Goal: Information Seeking & Learning: Learn about a topic

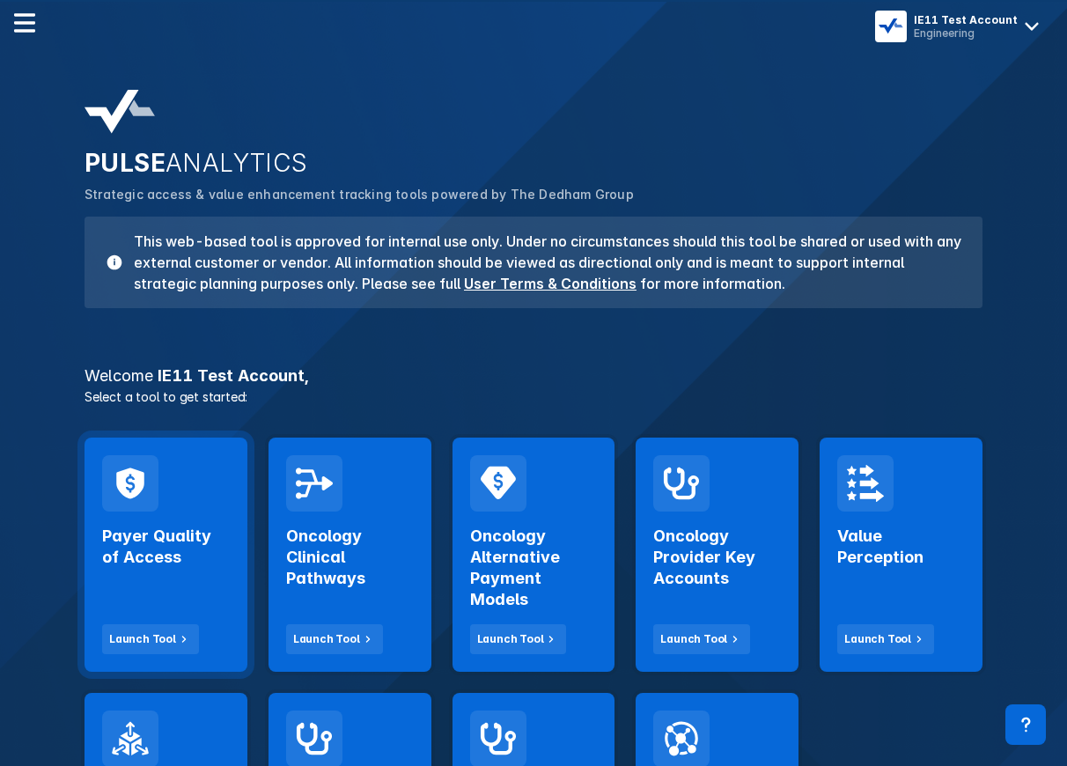
click at [161, 573] on div "Payer Quality of Access Launch Tool" at bounding box center [166, 582] width 128 height 143
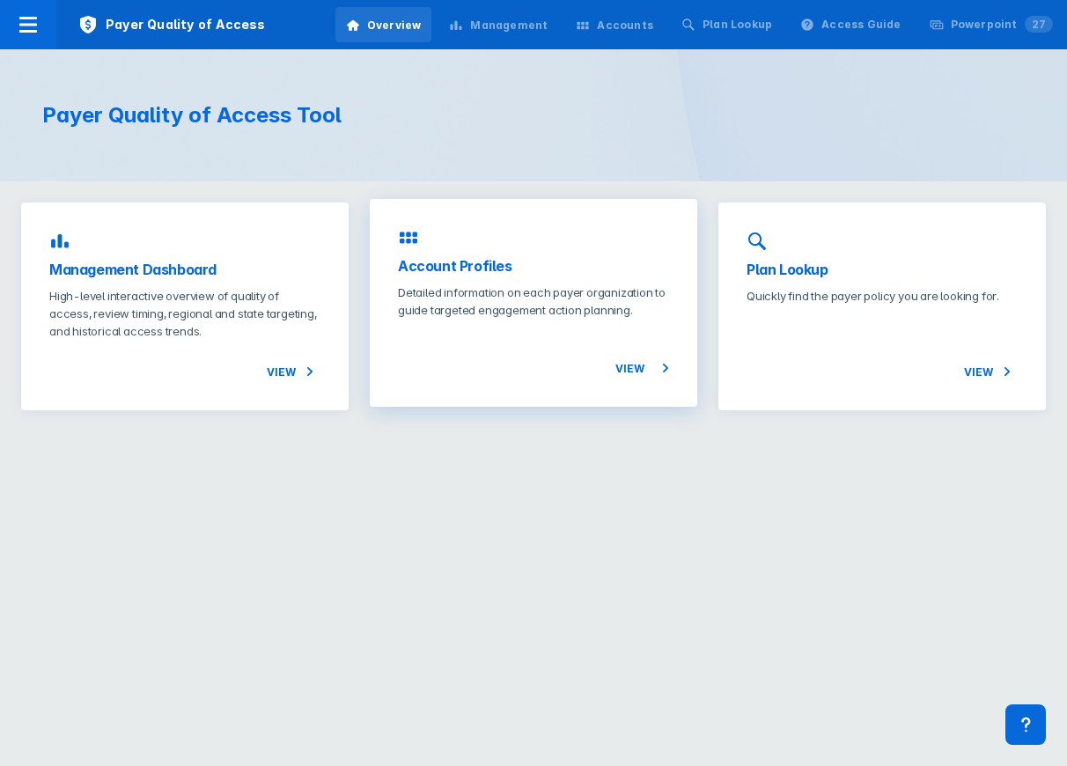
click at [477, 273] on h3 "Account Profiles" at bounding box center [533, 265] width 271 height 21
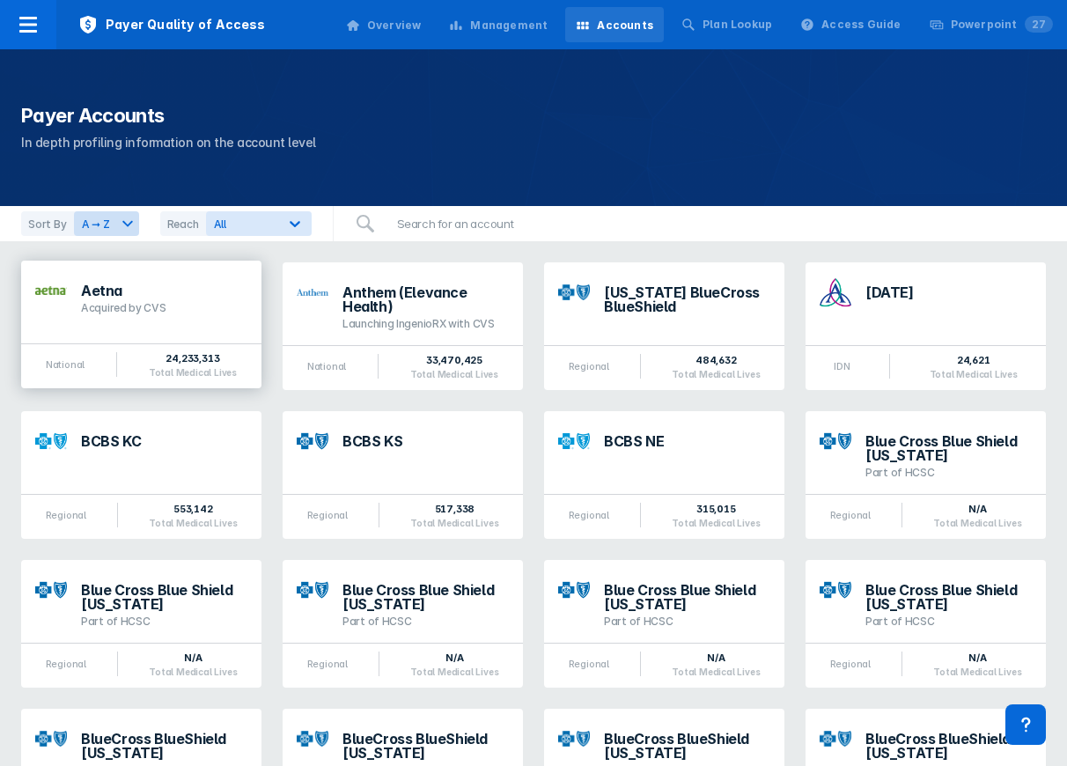
click at [169, 311] on div "Acquired by CVS" at bounding box center [164, 308] width 166 height 14
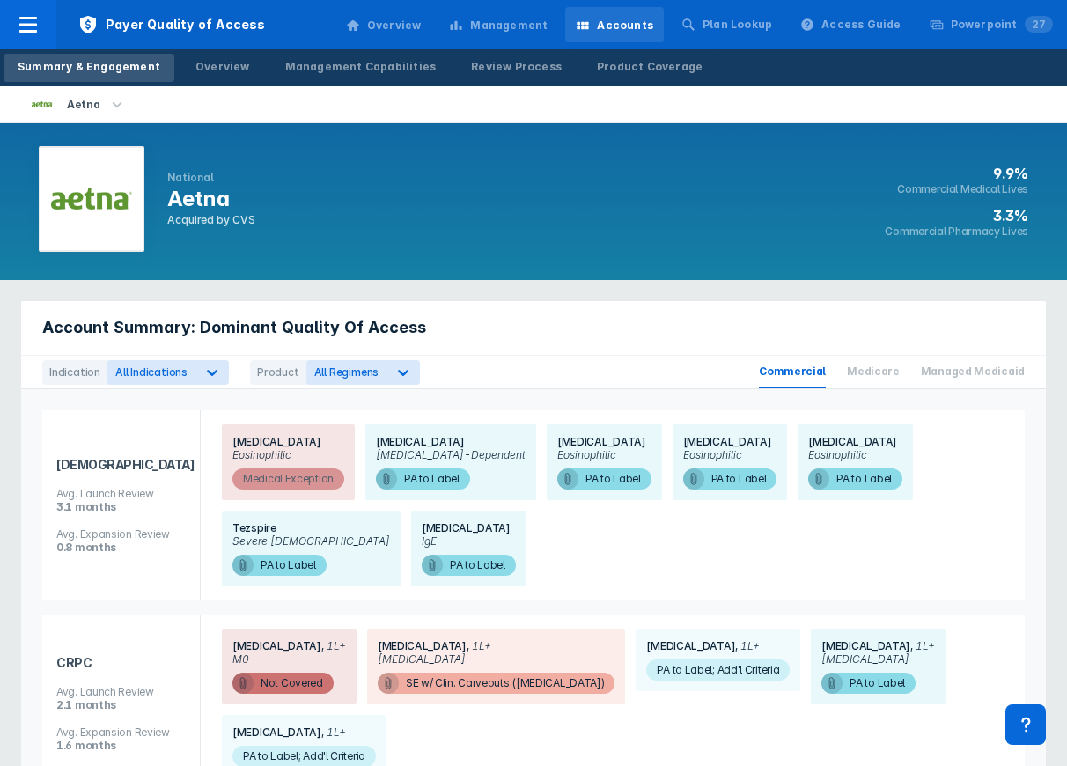
click at [290, 477] on span "Medical Exception" at bounding box center [288, 478] width 112 height 21
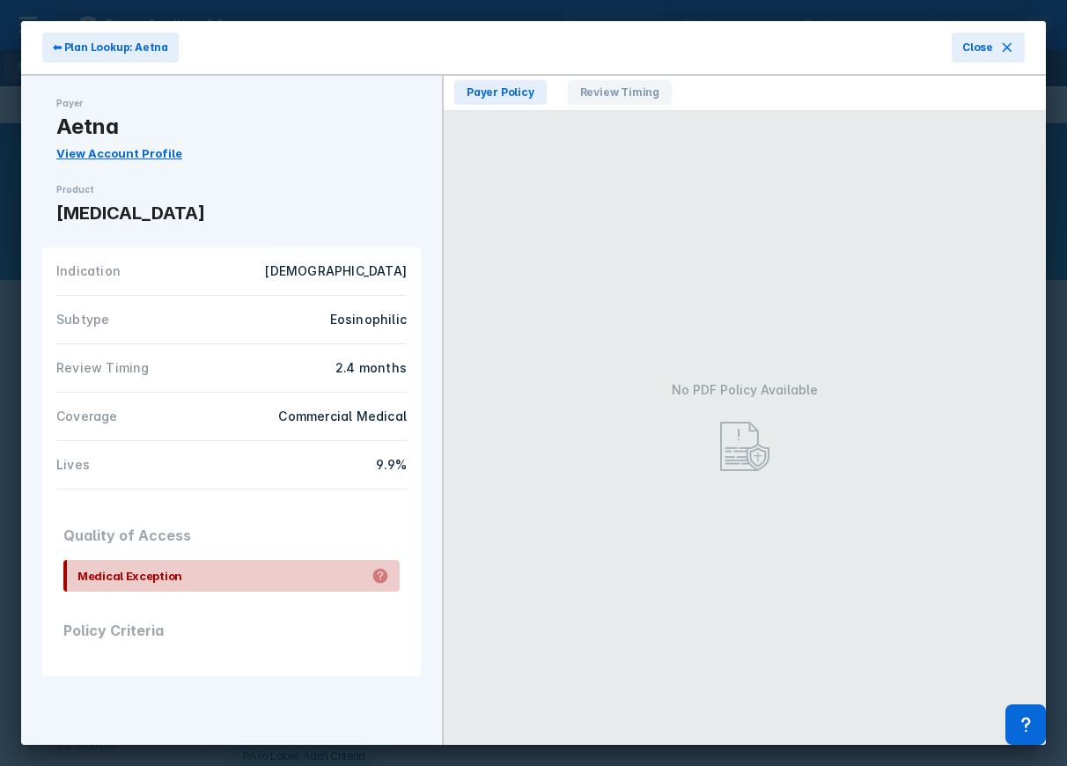
click at [304, 561] on div "Medical Exception" at bounding box center [231, 576] width 336 height 32
click at [599, 99] on span "Review Timing" at bounding box center [620, 92] width 104 height 25
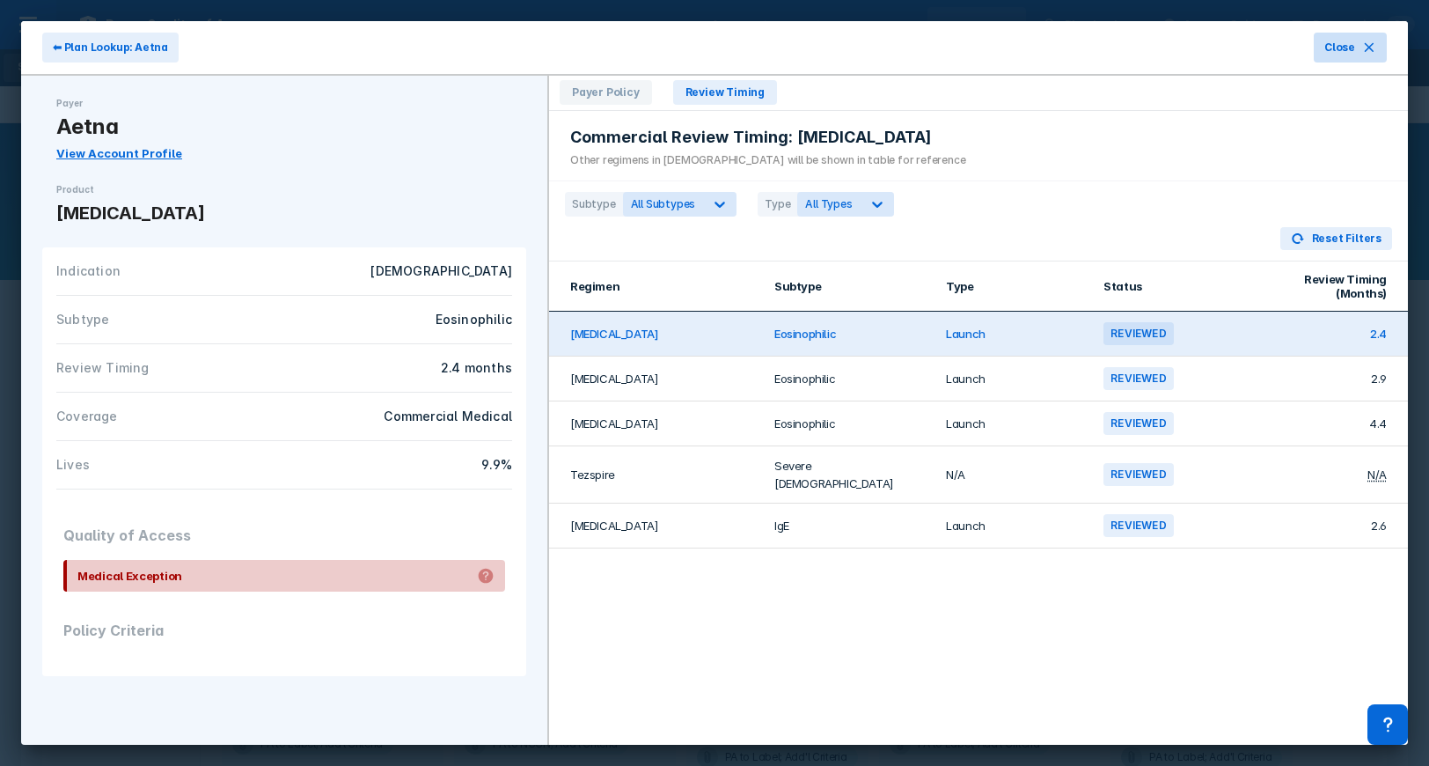
click at [1066, 50] on span "Close" at bounding box center [1340, 48] width 31 height 16
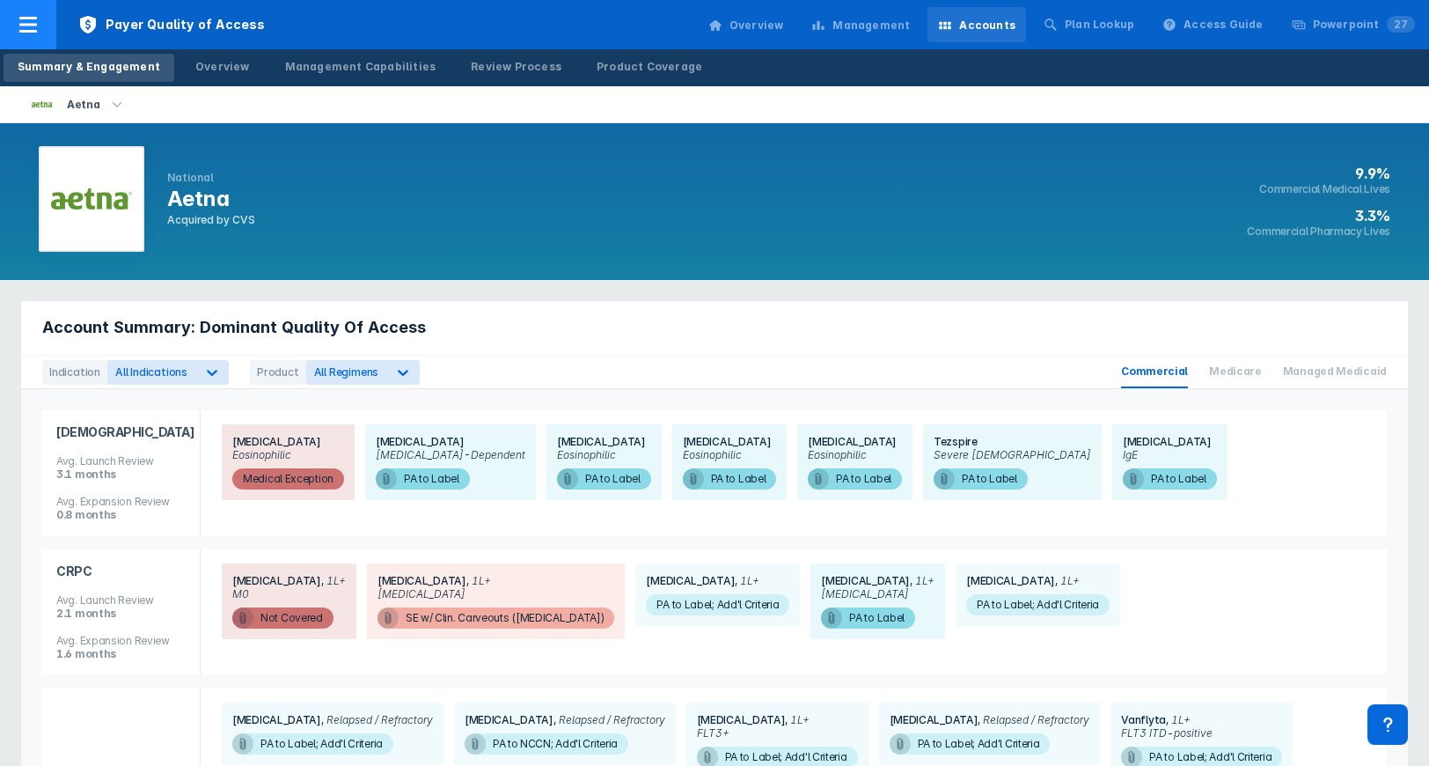
click at [23, 27] on icon at bounding box center [28, 24] width 21 height 21
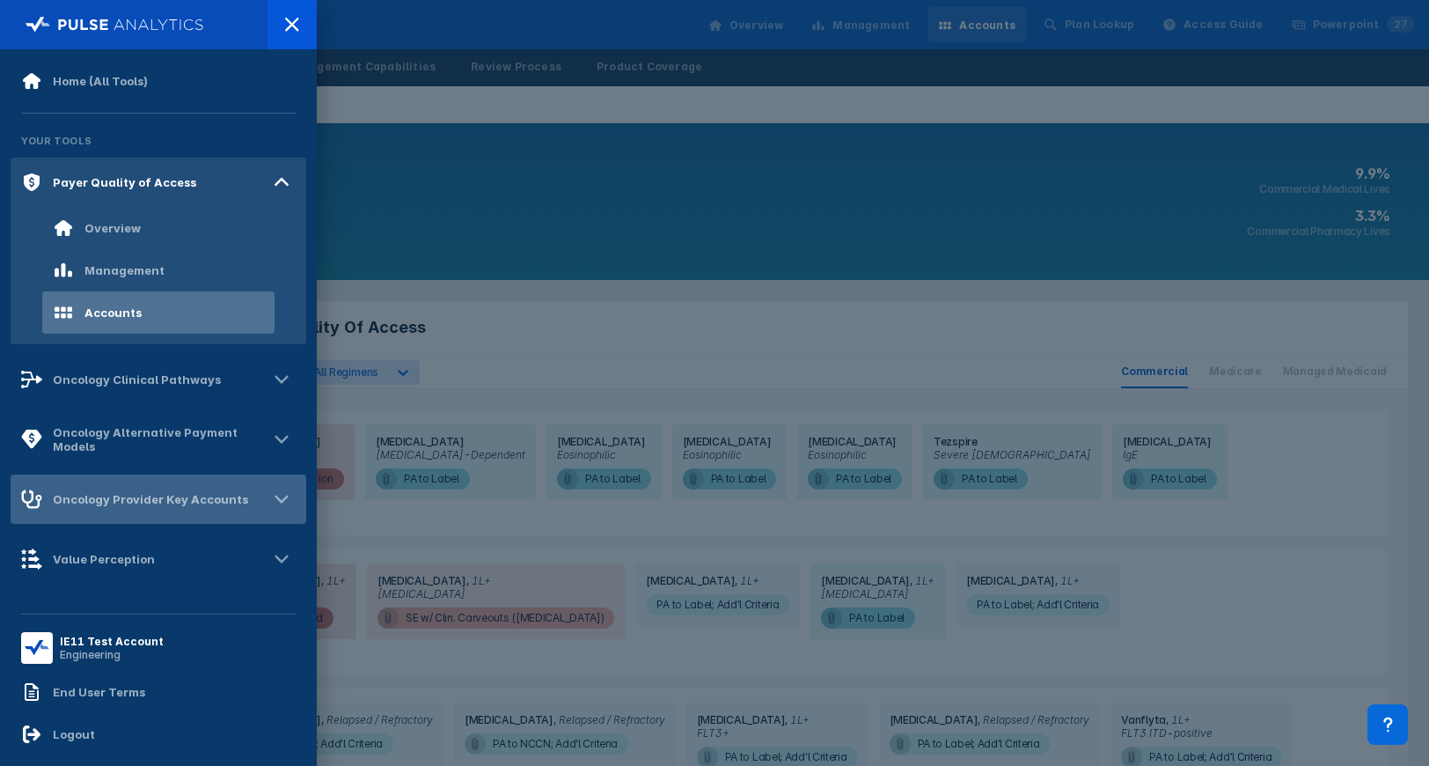
click at [107, 500] on div "Oncology Provider Key Accounts" at bounding box center [150, 499] width 195 height 14
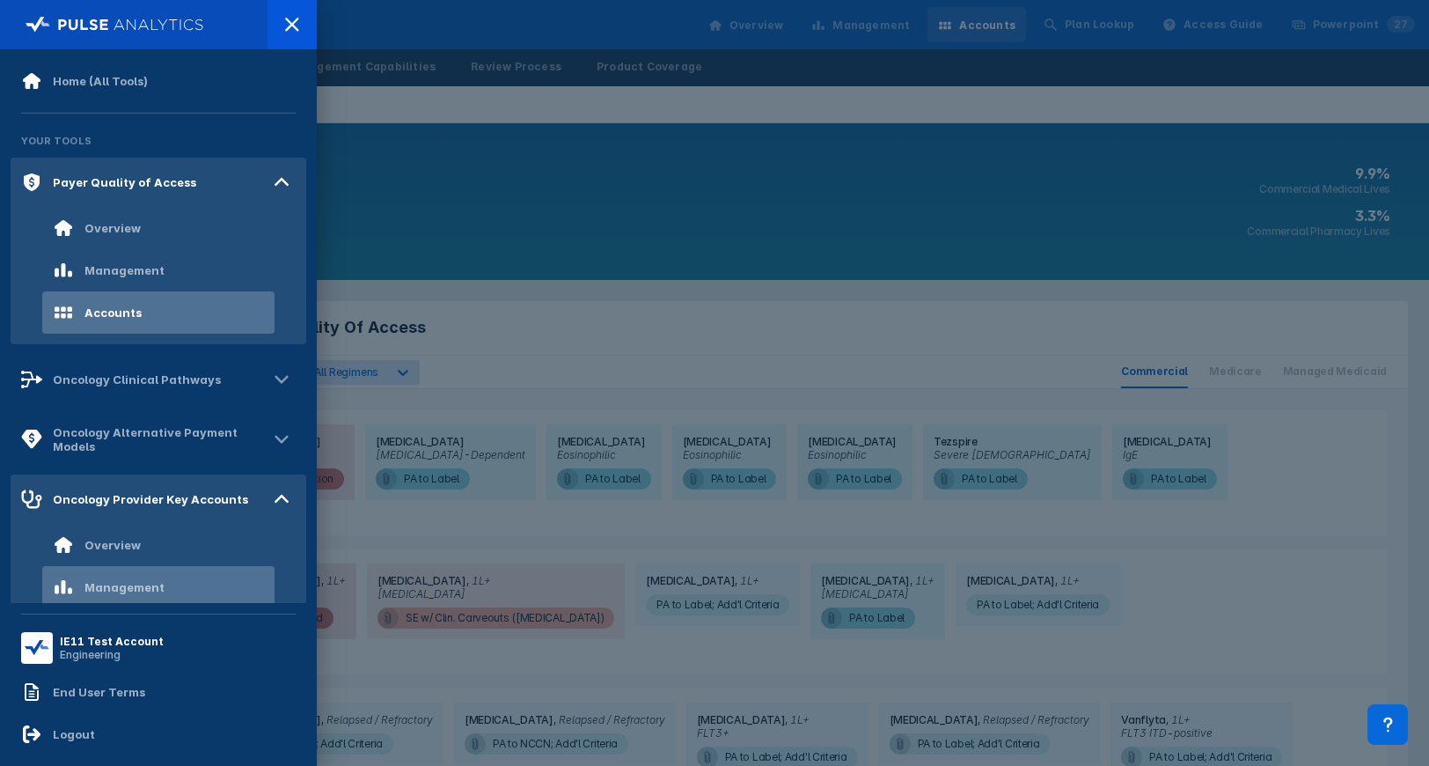
scroll to position [64, 0]
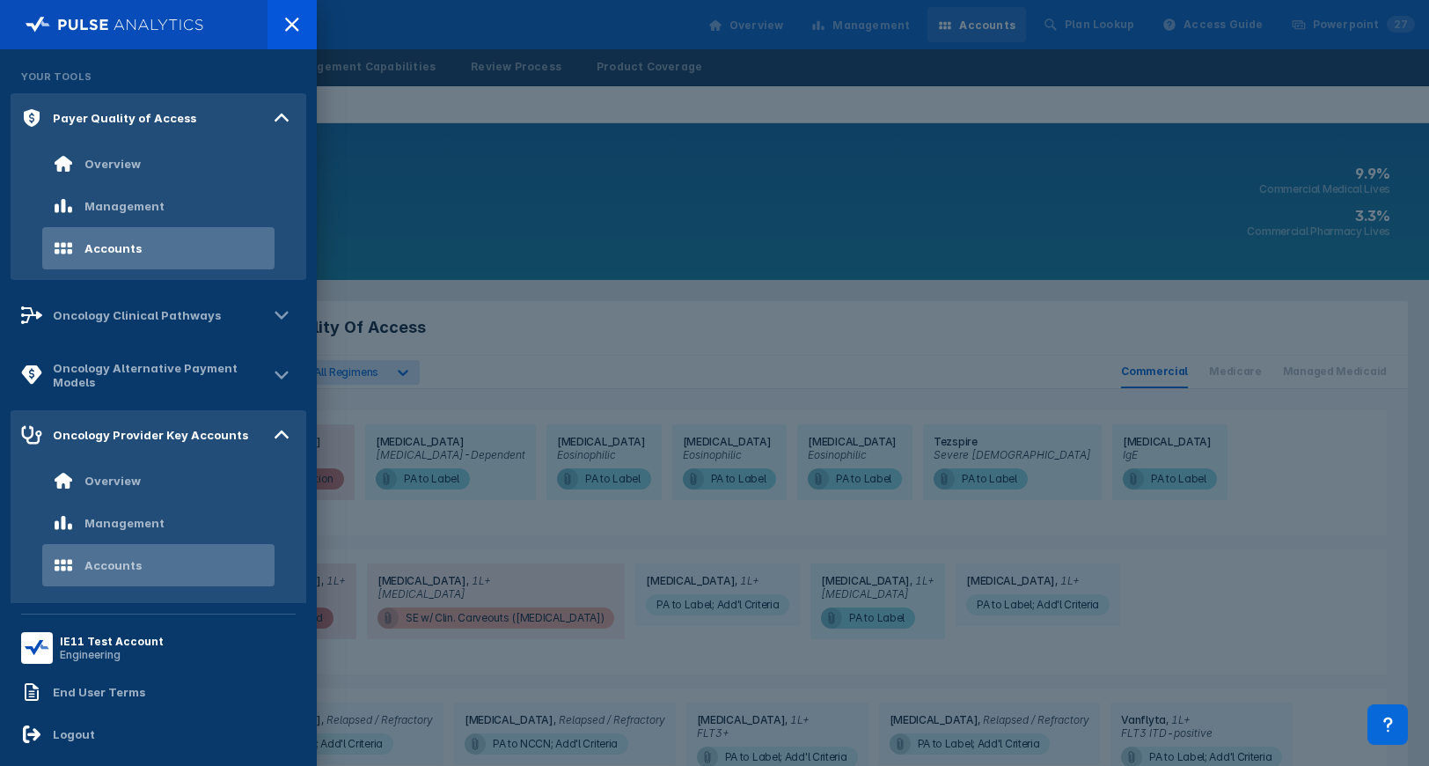
click at [103, 567] on div "Accounts" at bounding box center [112, 565] width 57 height 14
